Goal: Submit feedback/report problem: Leave review/rating

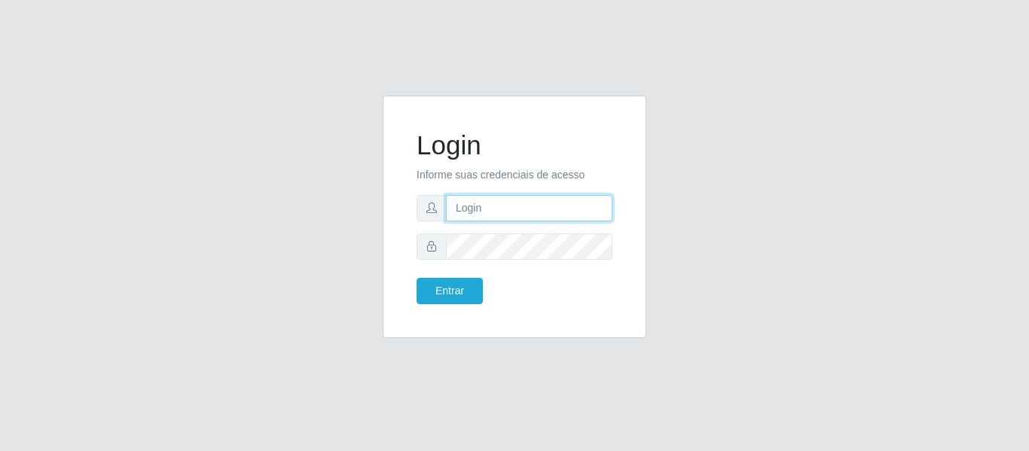
click at [489, 203] on input "text" at bounding box center [529, 208] width 166 height 26
type input "[PERSON_NAME][EMAIL_ADDRESS][DOMAIN_NAME]"
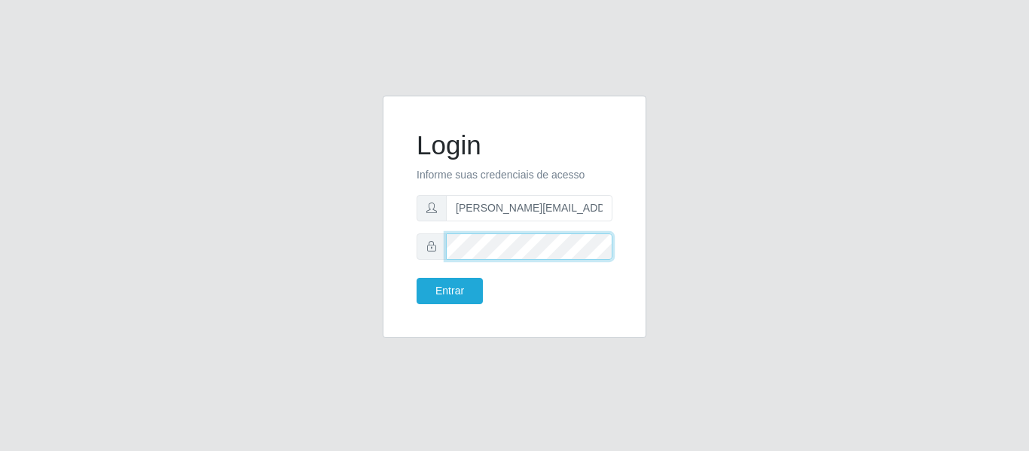
click at [417, 278] on button "Entrar" at bounding box center [450, 291] width 66 height 26
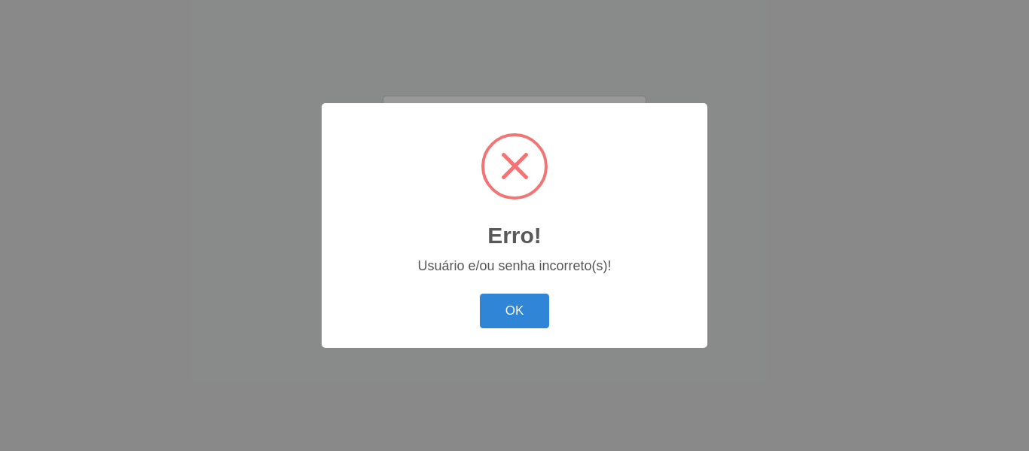
click at [480, 294] on button "OK" at bounding box center [515, 311] width 70 height 35
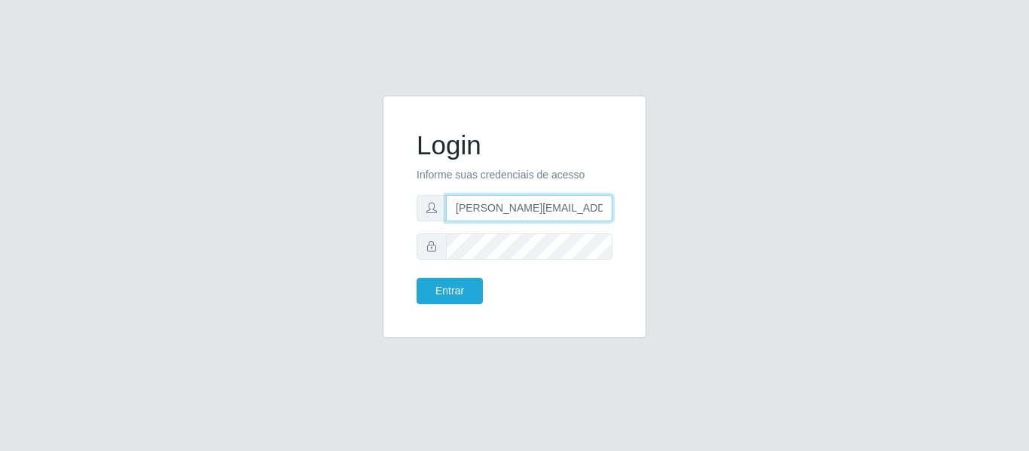
click at [611, 211] on input "[PERSON_NAME][EMAIL_ADDRESS][DOMAIN_NAME]" at bounding box center [529, 208] width 166 height 26
click at [608, 212] on input "[PERSON_NAME][EMAIL_ADDRESS][DOMAIN_NAME]" at bounding box center [529, 208] width 166 height 26
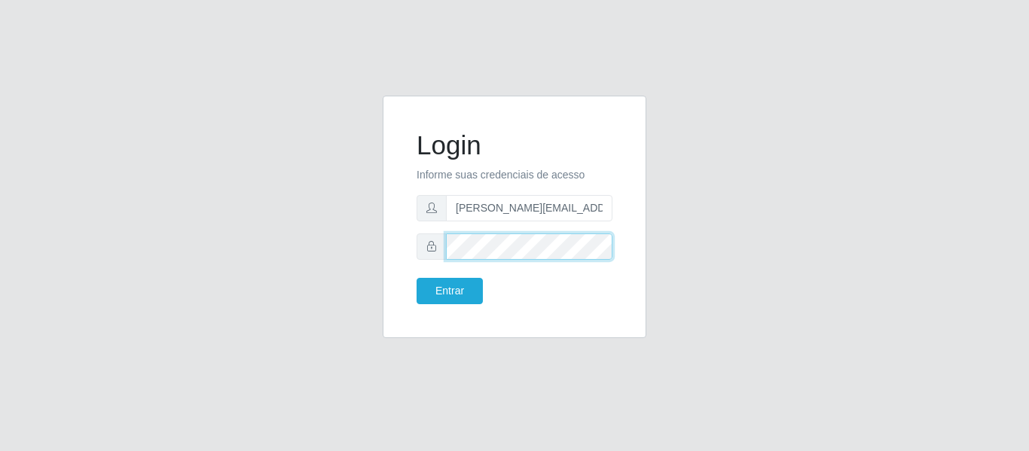
click at [417, 278] on button "Entrar" at bounding box center [450, 291] width 66 height 26
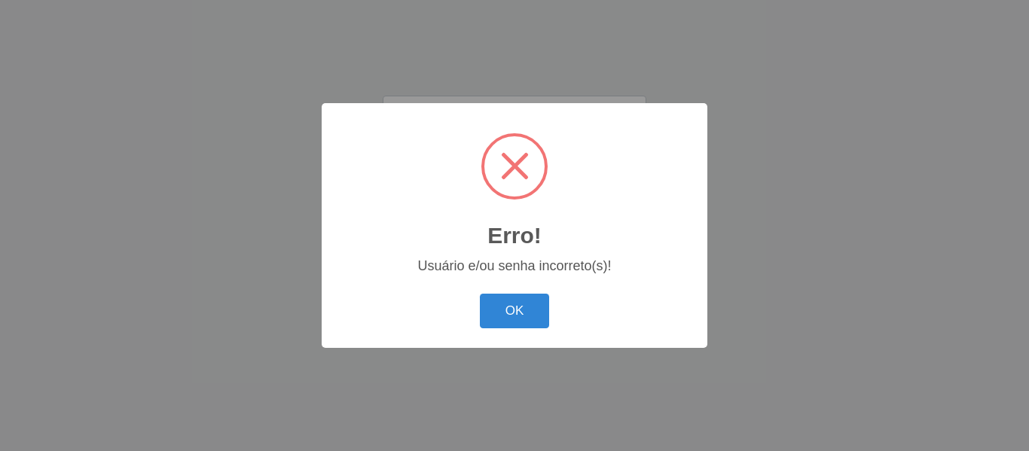
click at [480, 294] on button "OK" at bounding box center [515, 311] width 70 height 35
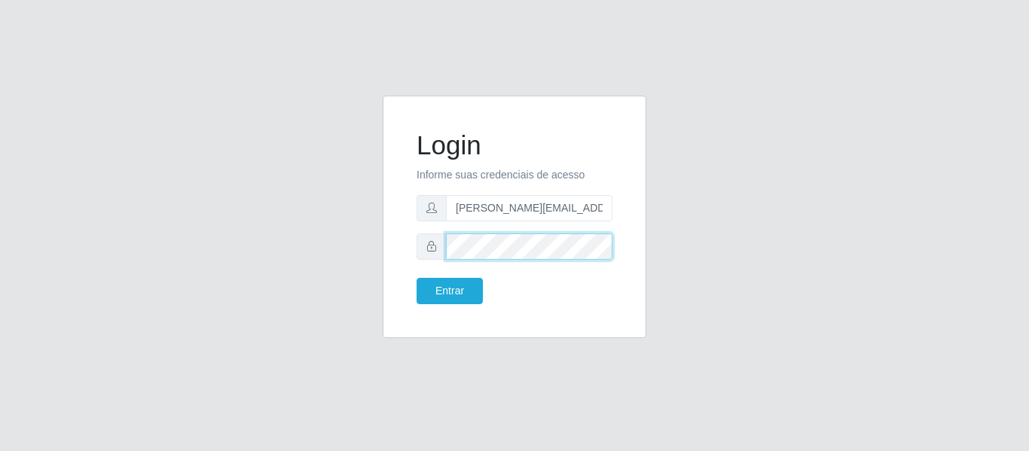
click at [417, 278] on button "Entrar" at bounding box center [450, 291] width 66 height 26
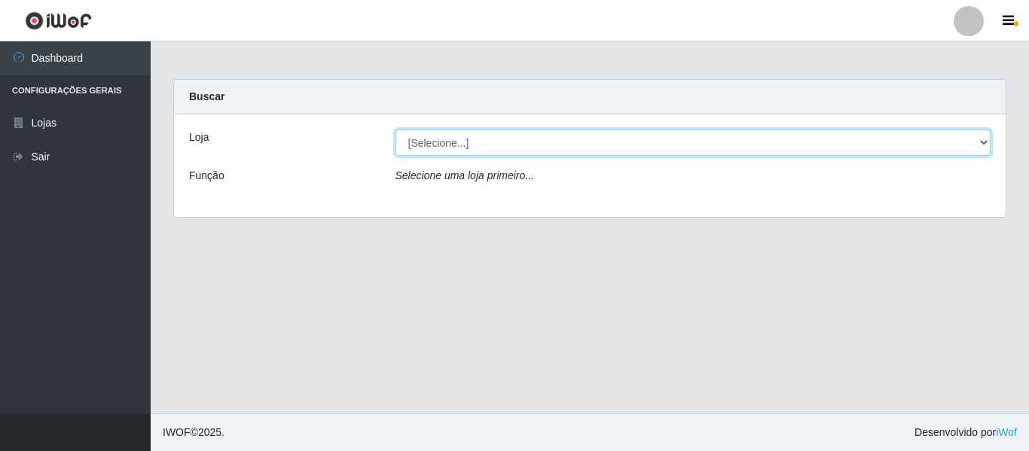
click at [499, 136] on select "[Selecione...] Hiper Queiroz - [GEOGRAPHIC_DATA]" at bounding box center [694, 143] width 596 height 26
select select "497"
click at [396, 130] on select "[Selecione...] Hiper Queiroz - [GEOGRAPHIC_DATA]" at bounding box center [694, 143] width 596 height 26
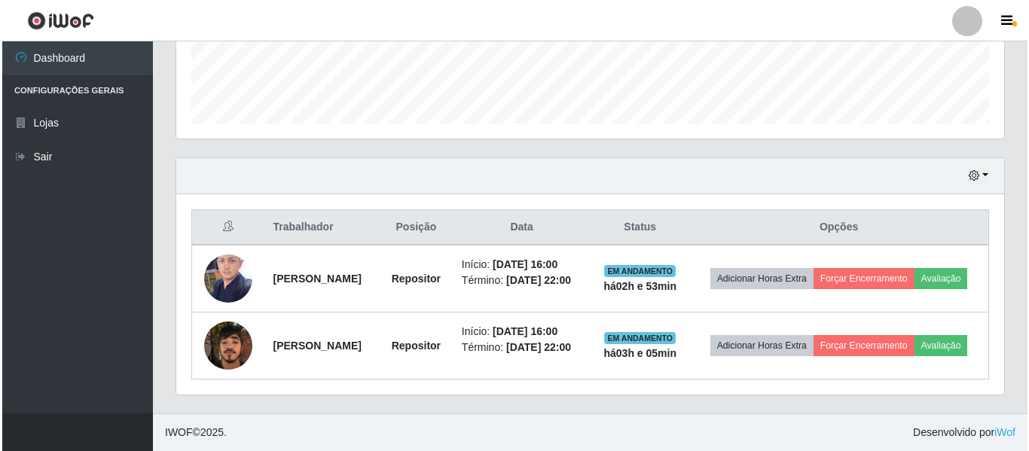
scroll to position [438, 0]
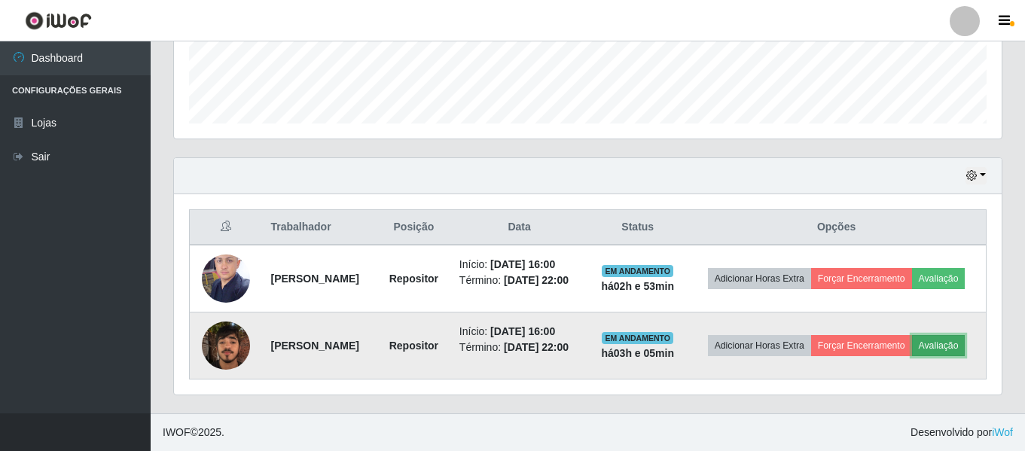
click at [912, 350] on button "Avaliação" at bounding box center [938, 345] width 53 height 21
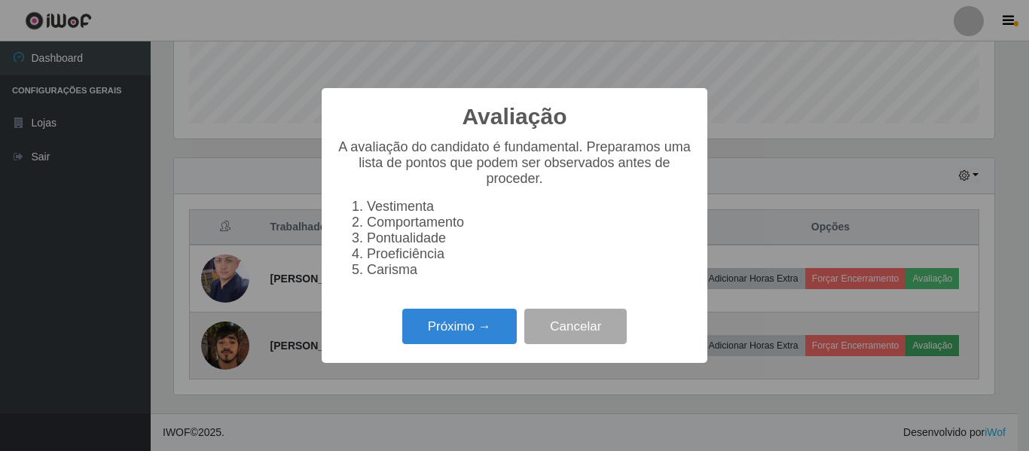
scroll to position [313, 820]
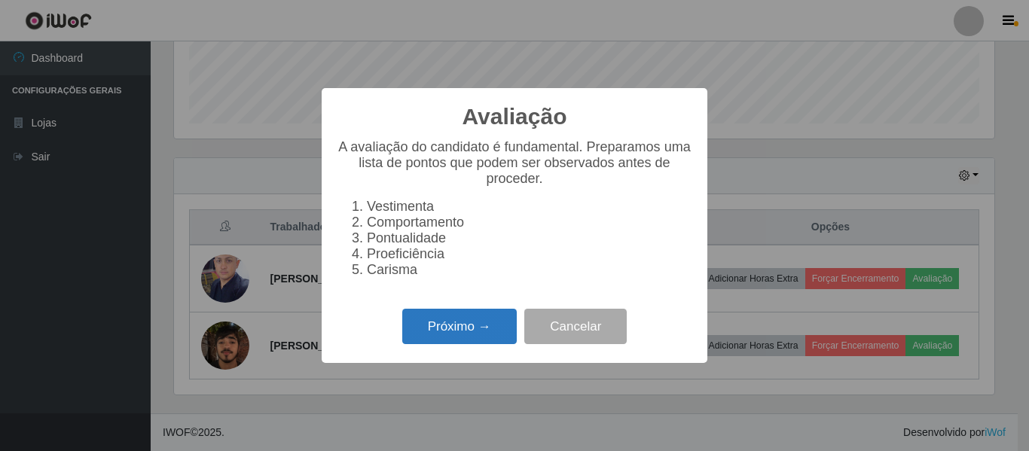
click at [457, 339] on button "Próximo →" at bounding box center [459, 326] width 115 height 35
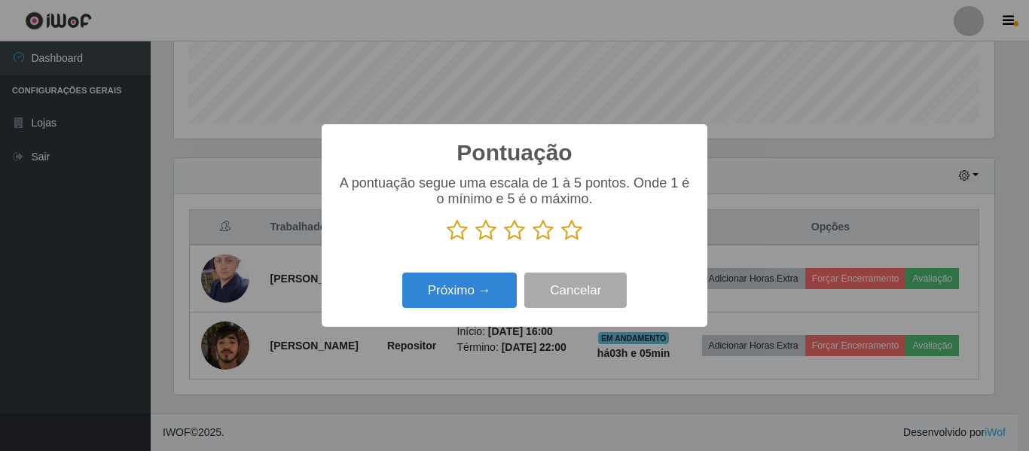
click at [459, 229] on icon at bounding box center [457, 230] width 21 height 23
click at [447, 242] on input "radio" at bounding box center [447, 242] width 0 height 0
click at [477, 293] on button "Próximo →" at bounding box center [459, 290] width 115 height 35
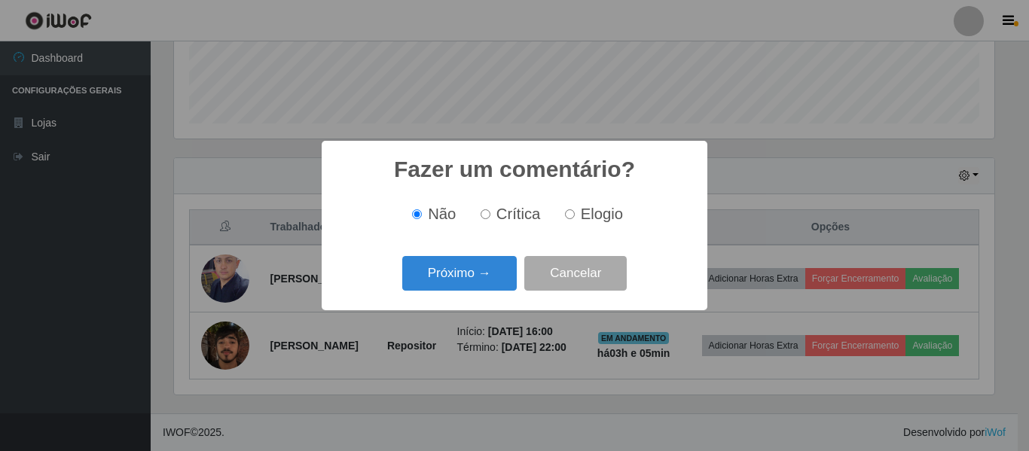
click at [485, 218] on input "Crítica" at bounding box center [486, 214] width 10 height 10
radio input "true"
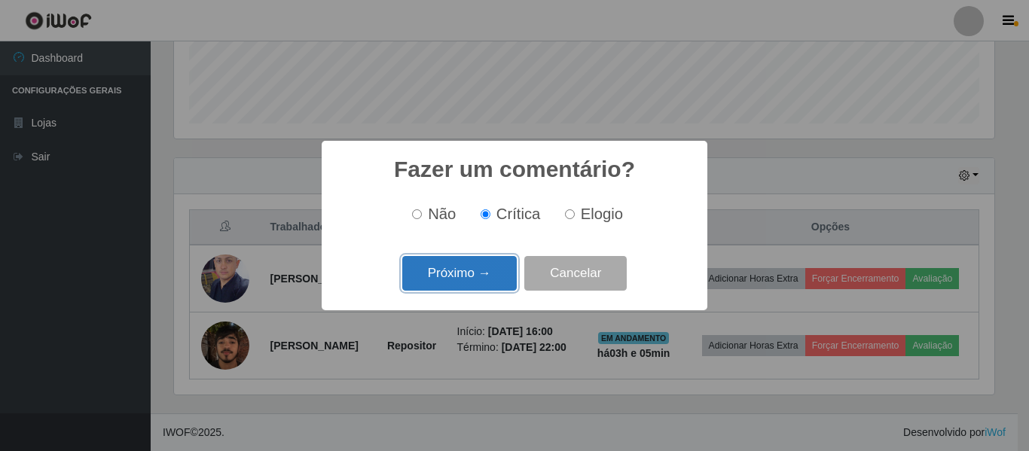
click at [484, 266] on button "Próximo →" at bounding box center [459, 273] width 115 height 35
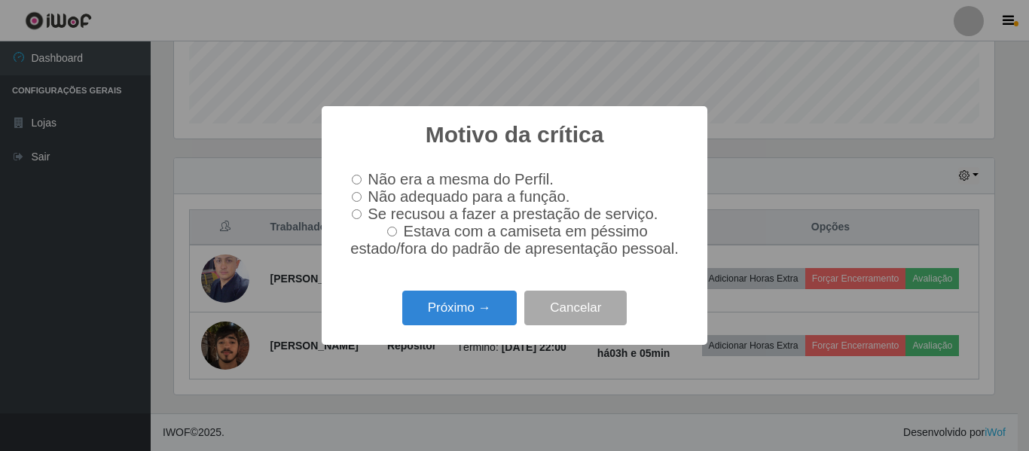
click at [357, 201] on label "Não adequado para a função." at bounding box center [458, 196] width 224 height 17
click at [357, 201] on input "Não adequado para a função." at bounding box center [357, 197] width 10 height 10
radio input "true"
click at [464, 307] on button "Próximo →" at bounding box center [459, 308] width 115 height 35
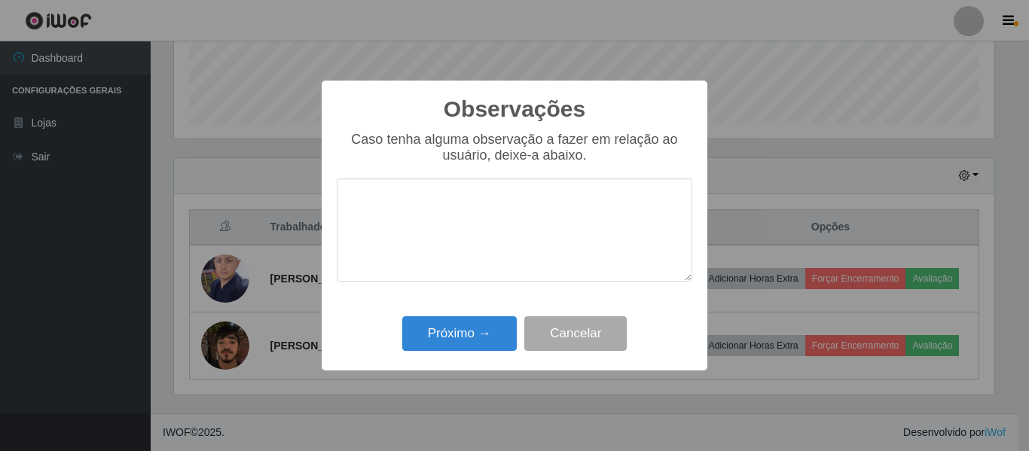
click at [411, 211] on textarea at bounding box center [515, 230] width 356 height 103
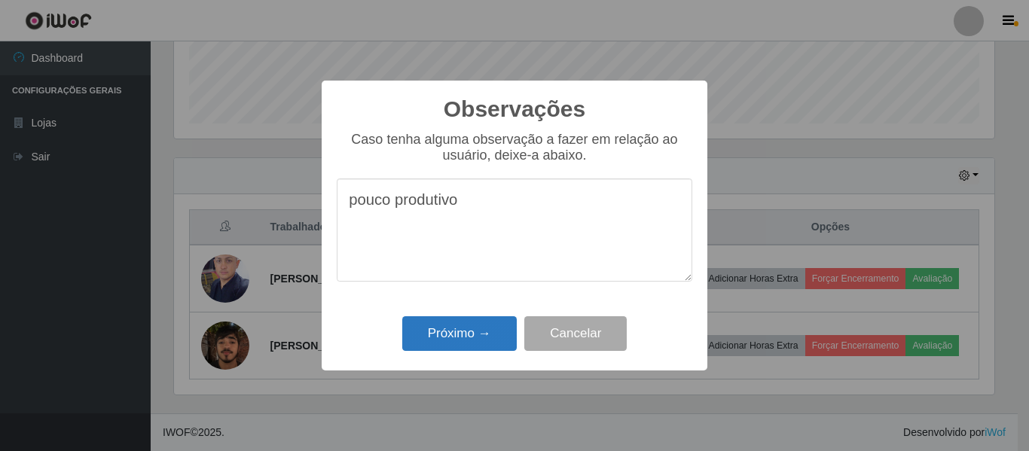
type textarea "pouco produtivo"
click at [493, 338] on button "Próximo →" at bounding box center [459, 333] width 115 height 35
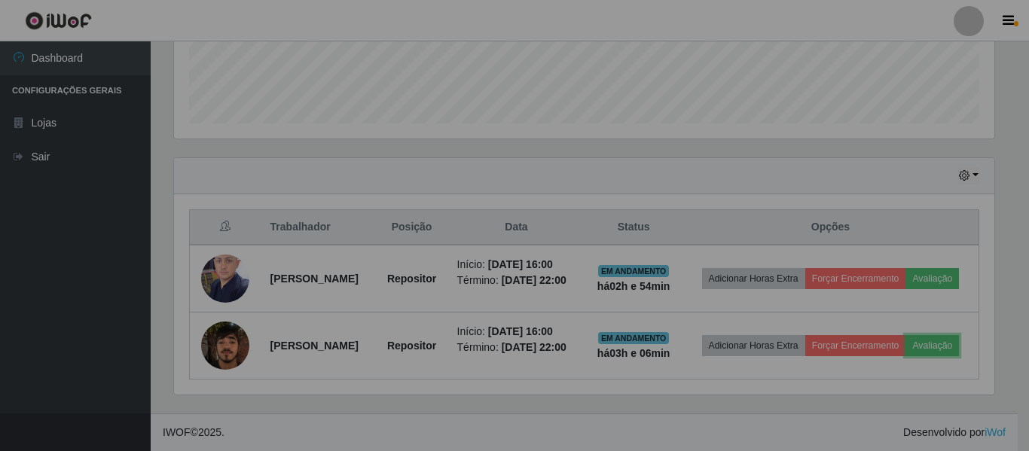
scroll to position [313, 828]
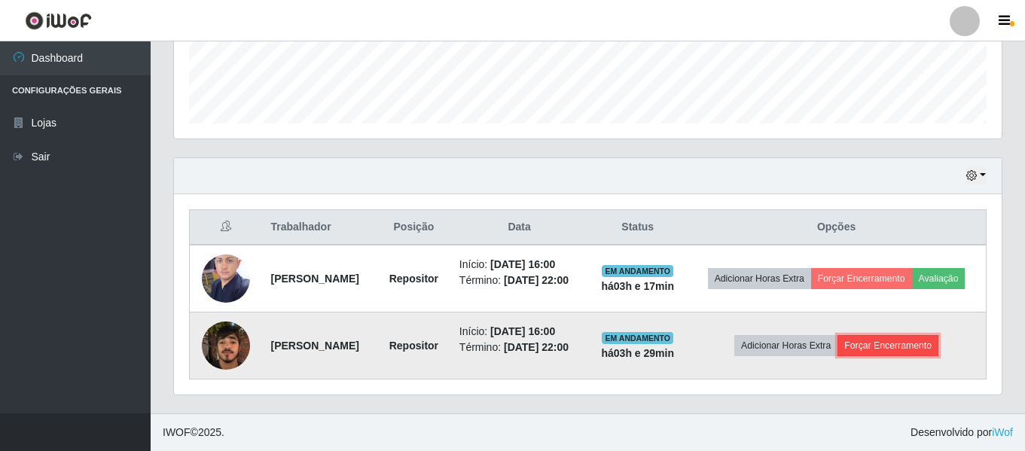
click at [906, 336] on button "Forçar Encerramento" at bounding box center [888, 345] width 101 height 21
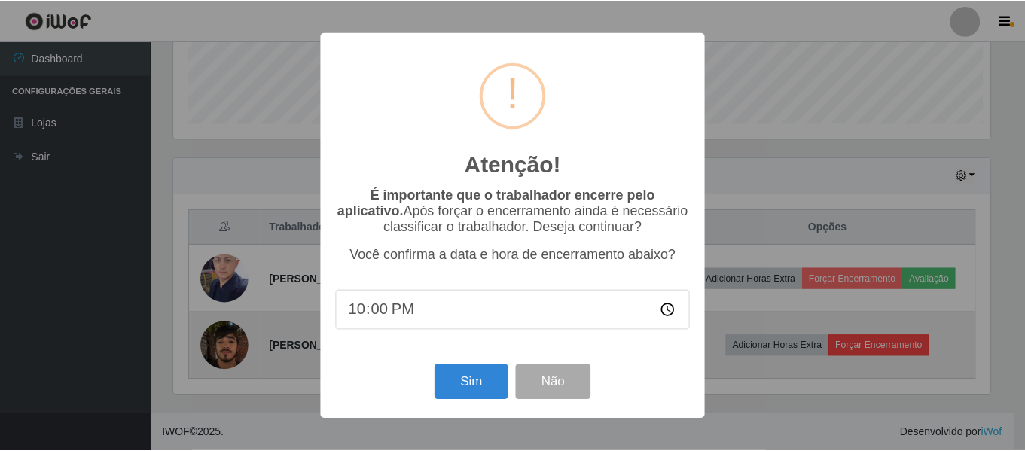
scroll to position [313, 820]
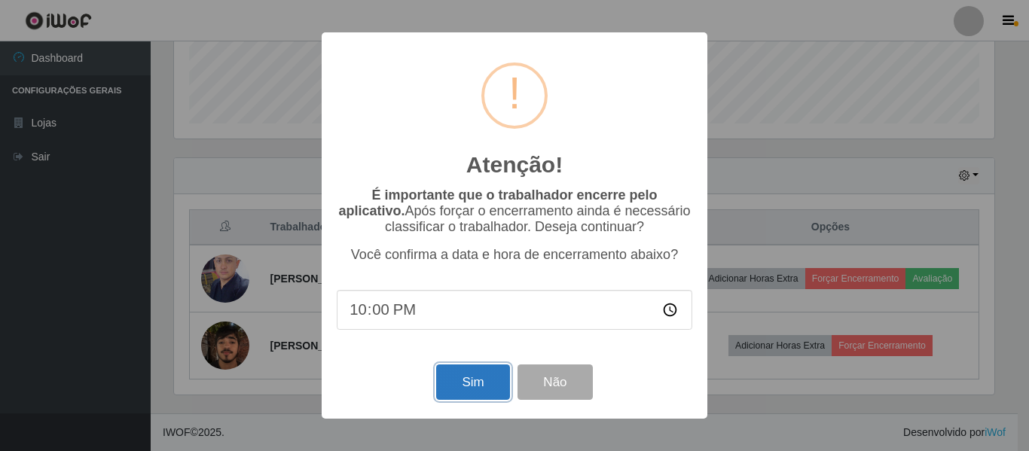
click at [468, 395] on button "Sim" at bounding box center [472, 382] width 73 height 35
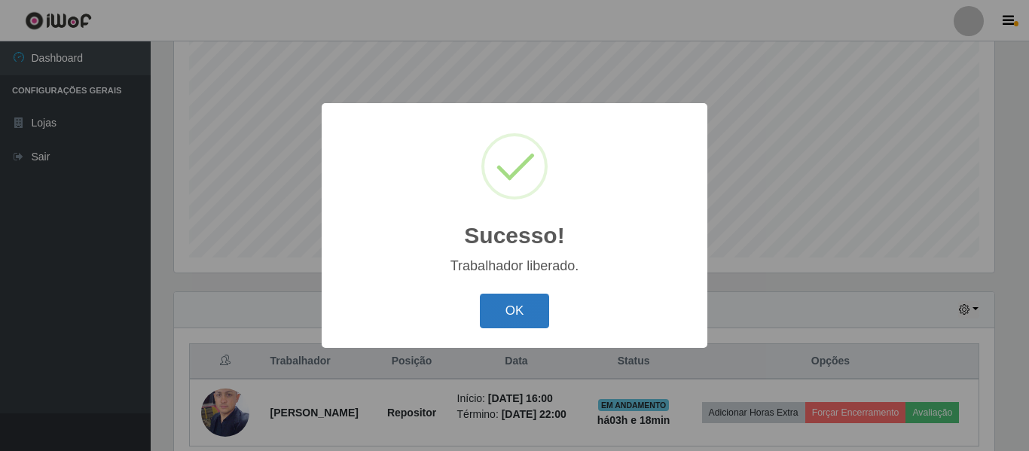
click at [518, 316] on button "OK" at bounding box center [515, 311] width 70 height 35
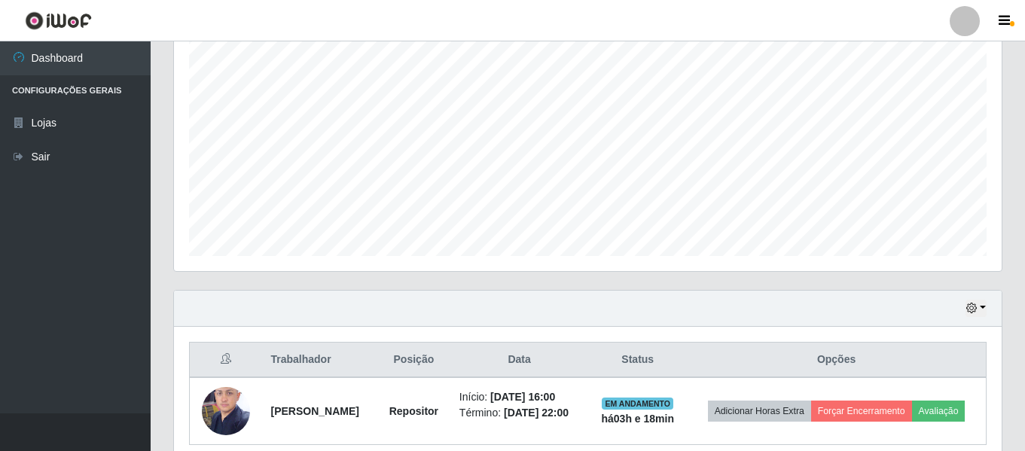
scroll to position [359, 0]
